Goal: Navigation & Orientation: Understand site structure

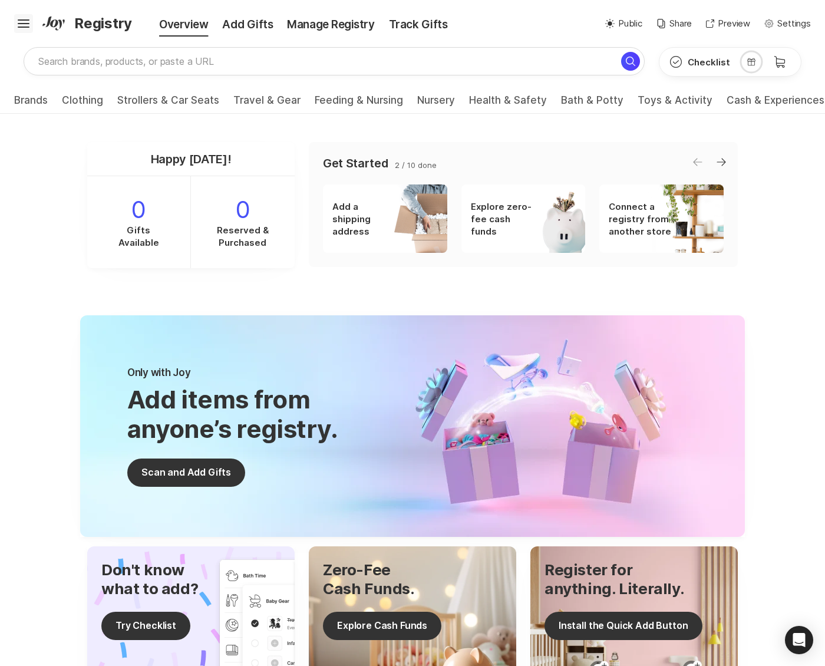
click at [24, 28] on icon "Hamburger" at bounding box center [23, 23] width 19 height 19
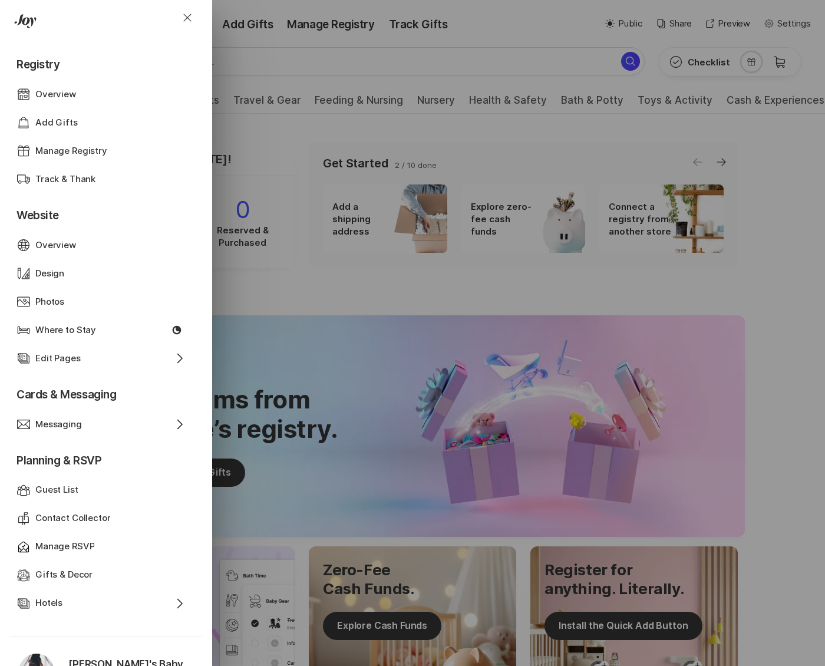
click at [0, 11] on header "Close" at bounding box center [106, 21] width 212 height 42
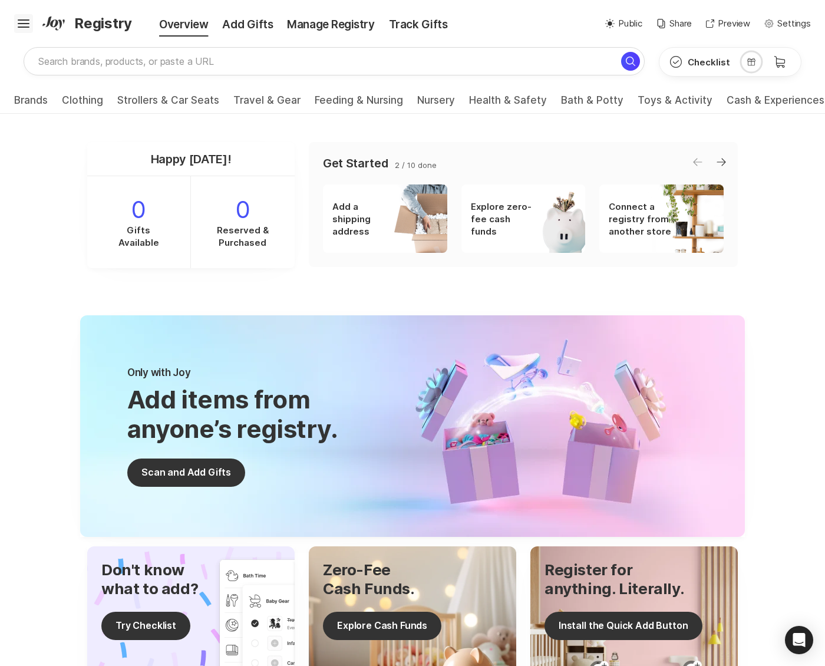
click at [21, 26] on icon "Hamburger" at bounding box center [23, 23] width 19 height 19
click at [16, 24] on icon "Hamburger" at bounding box center [23, 23] width 19 height 19
click at [17, 19] on icon "Hamburger" at bounding box center [23, 23] width 19 height 19
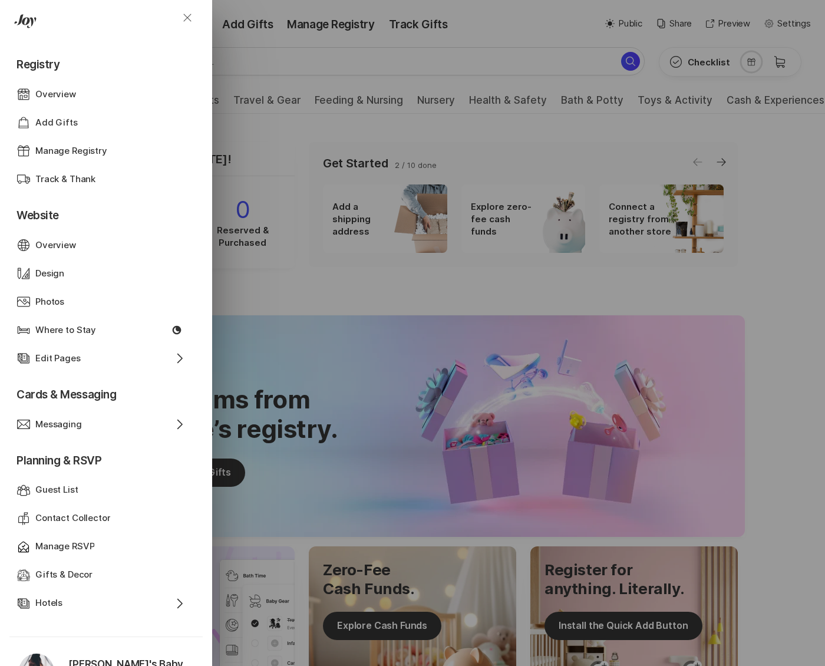
click at [186, 22] on icon "Close" at bounding box center [187, 18] width 14 height 14
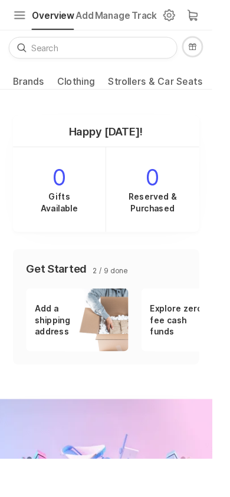
click at [14, 8] on icon "Hamburger" at bounding box center [21, 16] width 19 height 19
